Goal: Information Seeking & Learning: Learn about a topic

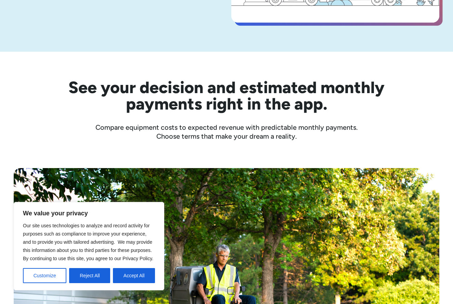
scroll to position [167, 0]
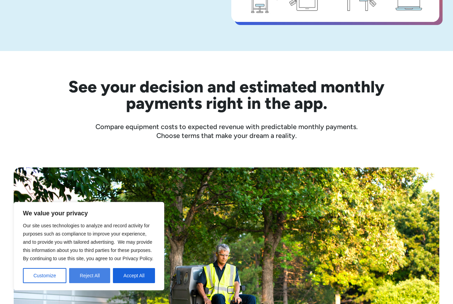
click at [93, 275] on button "Reject All" at bounding box center [89, 275] width 41 height 15
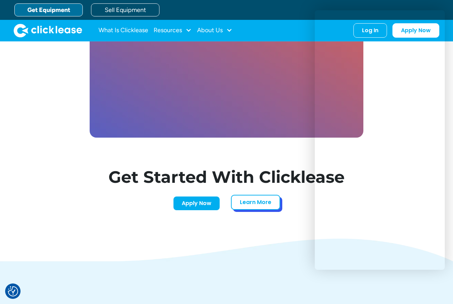
scroll to position [1989, 0]
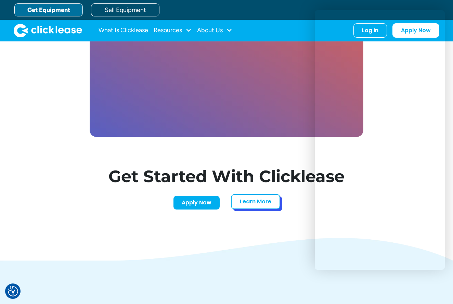
click at [255, 204] on link "Learn More" at bounding box center [255, 201] width 49 height 15
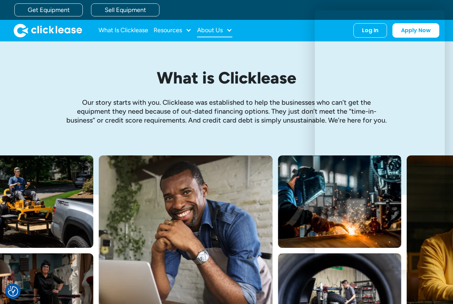
click at [227, 32] on div at bounding box center [229, 30] width 6 height 6
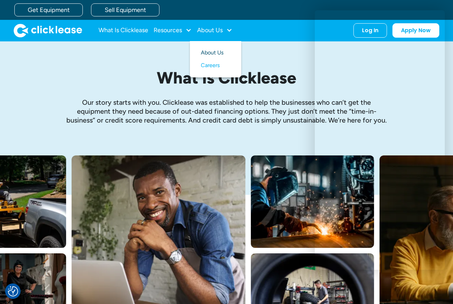
click at [217, 54] on link "About Us" at bounding box center [215, 53] width 29 height 13
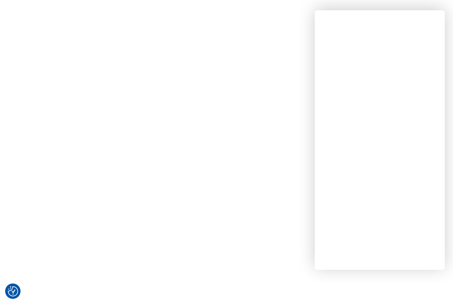
scroll to position [333, 0]
